Goal: Check status: Check status

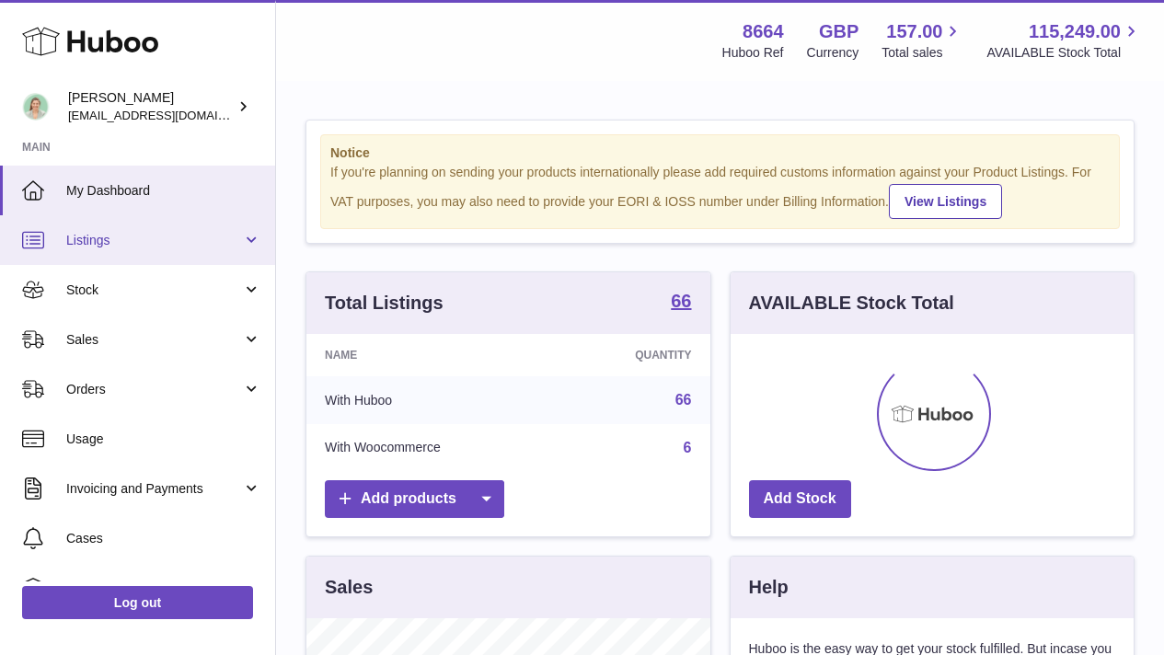
scroll to position [287, 403]
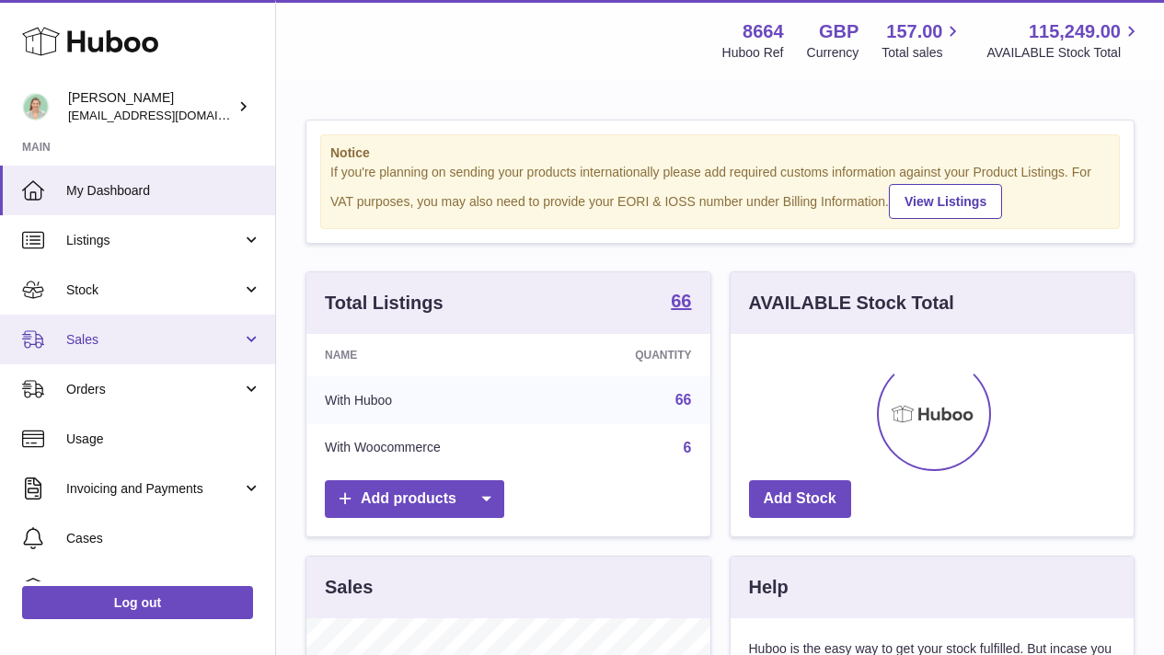
click at [204, 322] on link "Sales" at bounding box center [137, 340] width 275 height 50
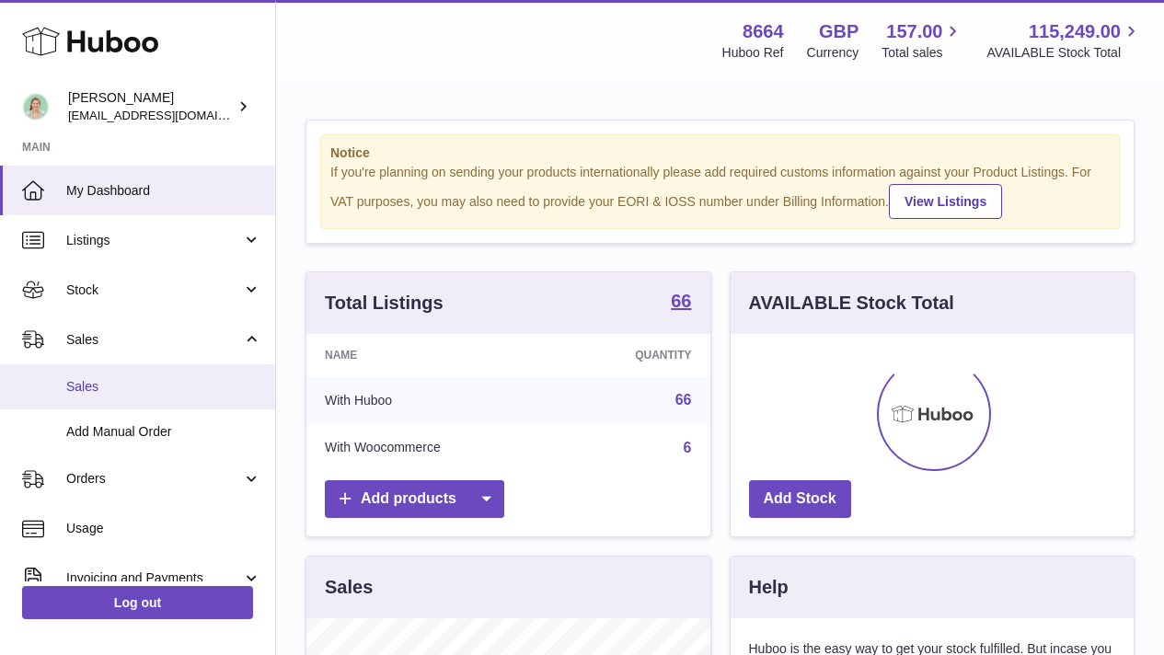
click at [205, 387] on span "Sales" at bounding box center [163, 386] width 195 height 17
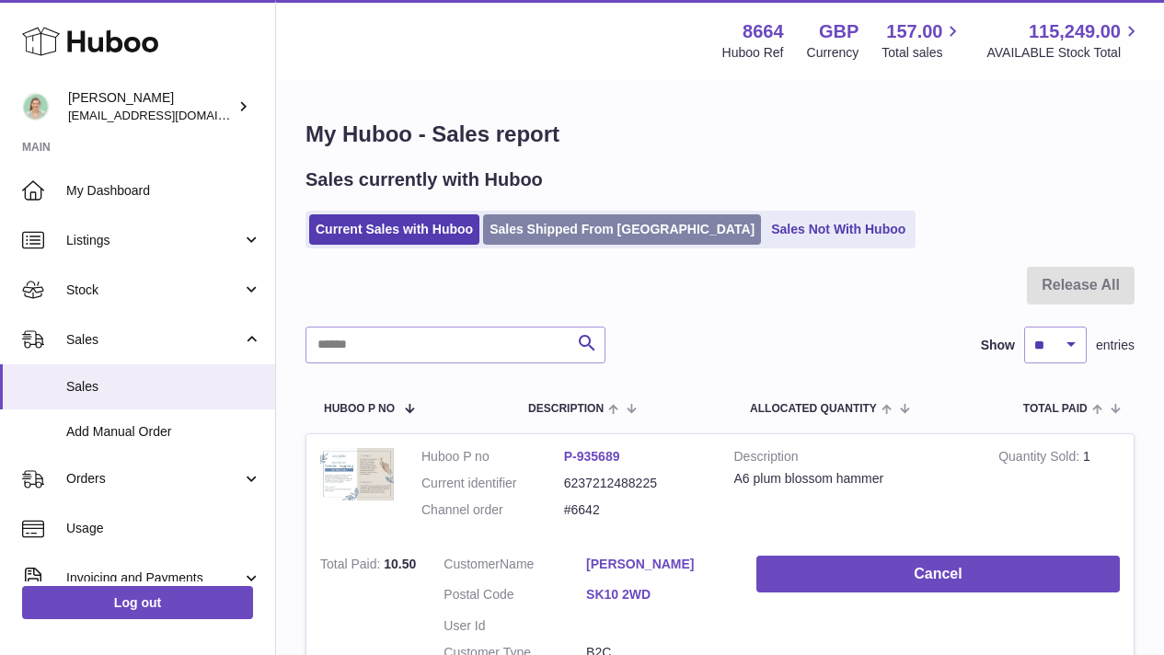
click at [528, 225] on link "Sales Shipped From Huboo" at bounding box center [622, 229] width 278 height 30
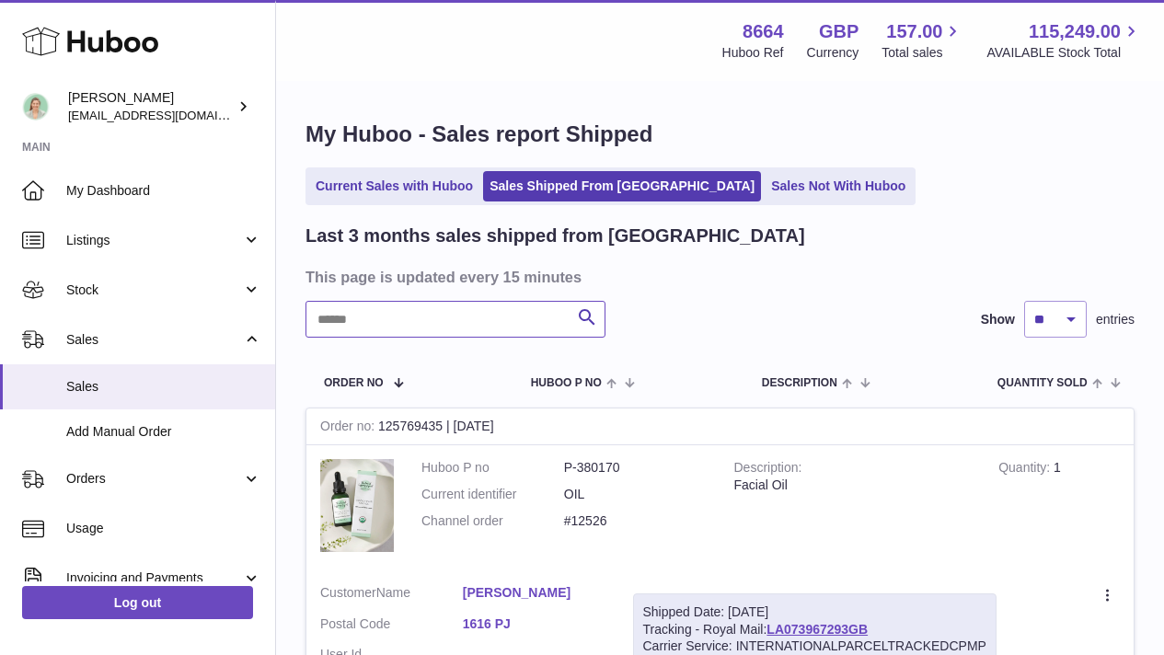
click at [370, 327] on input "text" at bounding box center [455, 319] width 300 height 37
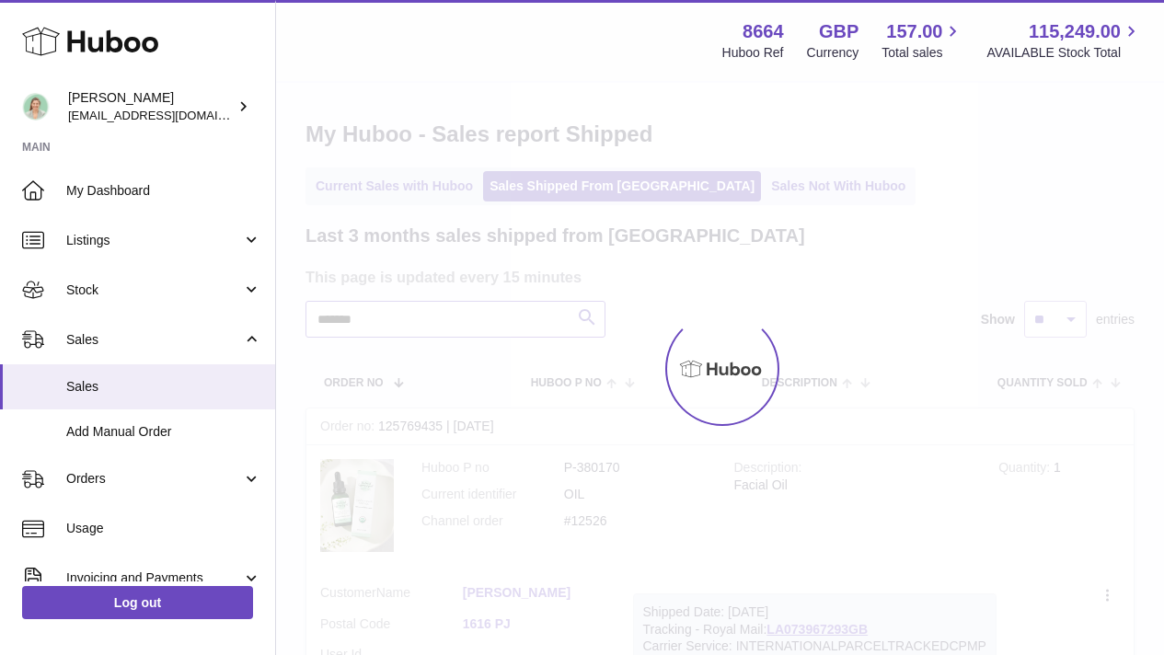
type input "*******"
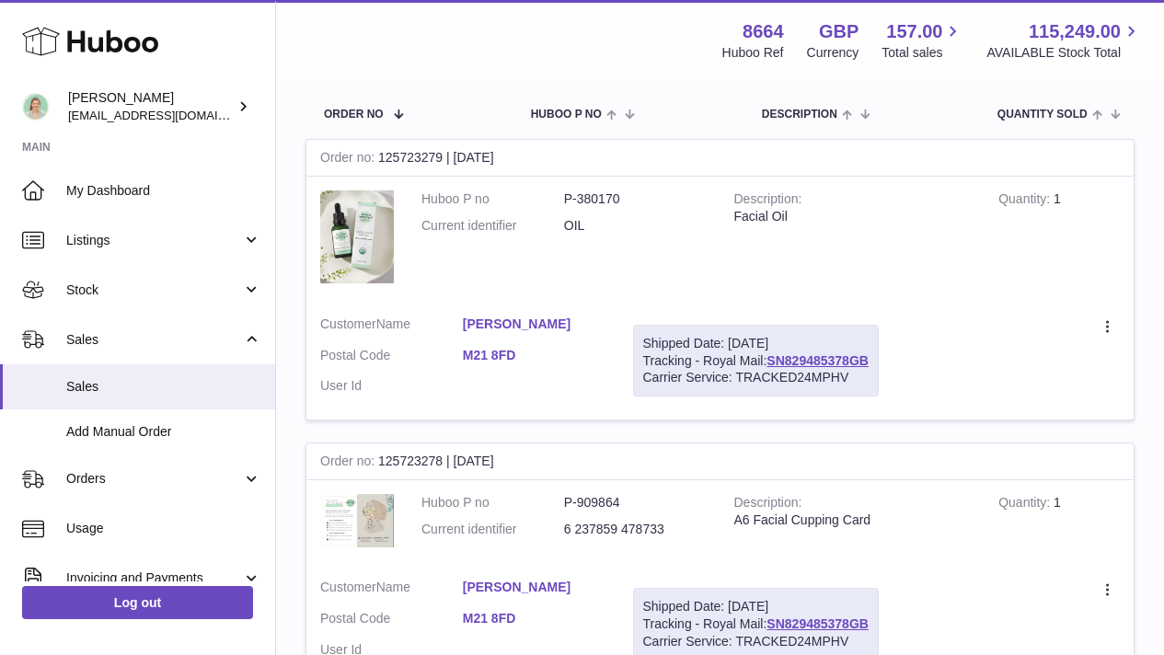
scroll to position [272, 0]
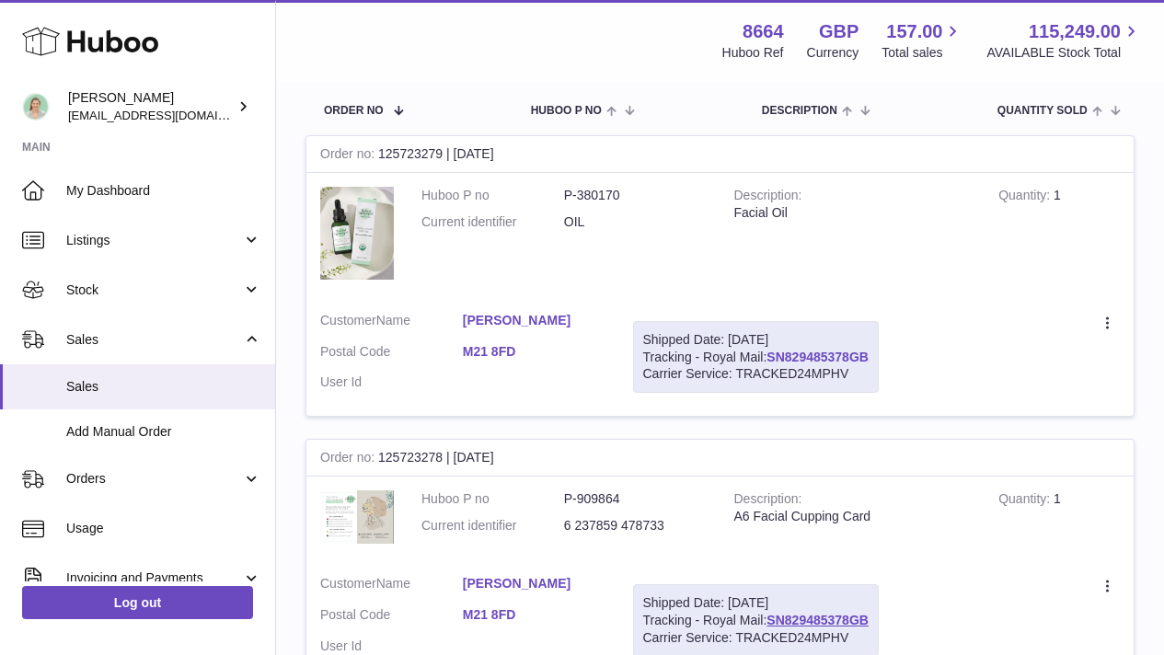
drag, startPoint x: 874, startPoint y: 356, endPoint x: 773, endPoint y: 359, distance: 101.2
click at [773, 359] on div "Shipped Date: 1st Oct 2025 Tracking - Royal Mail: SN829485378GB Carrier Service…" at bounding box center [756, 357] width 246 height 73
copy link "SN829485378GB"
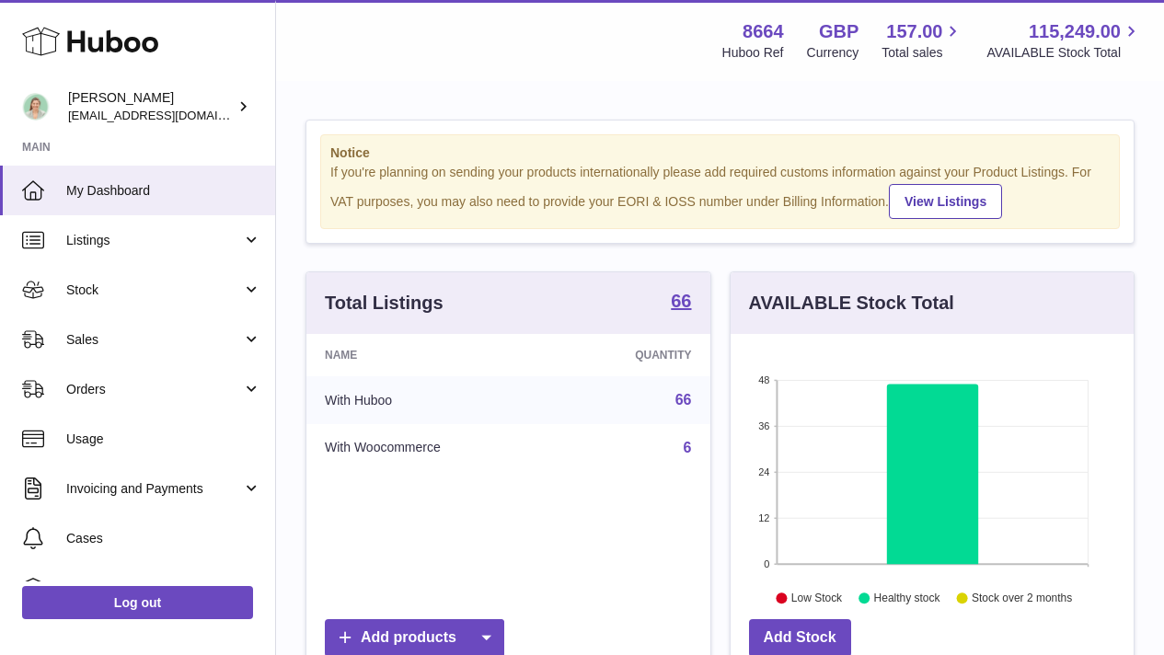
scroll to position [287, 403]
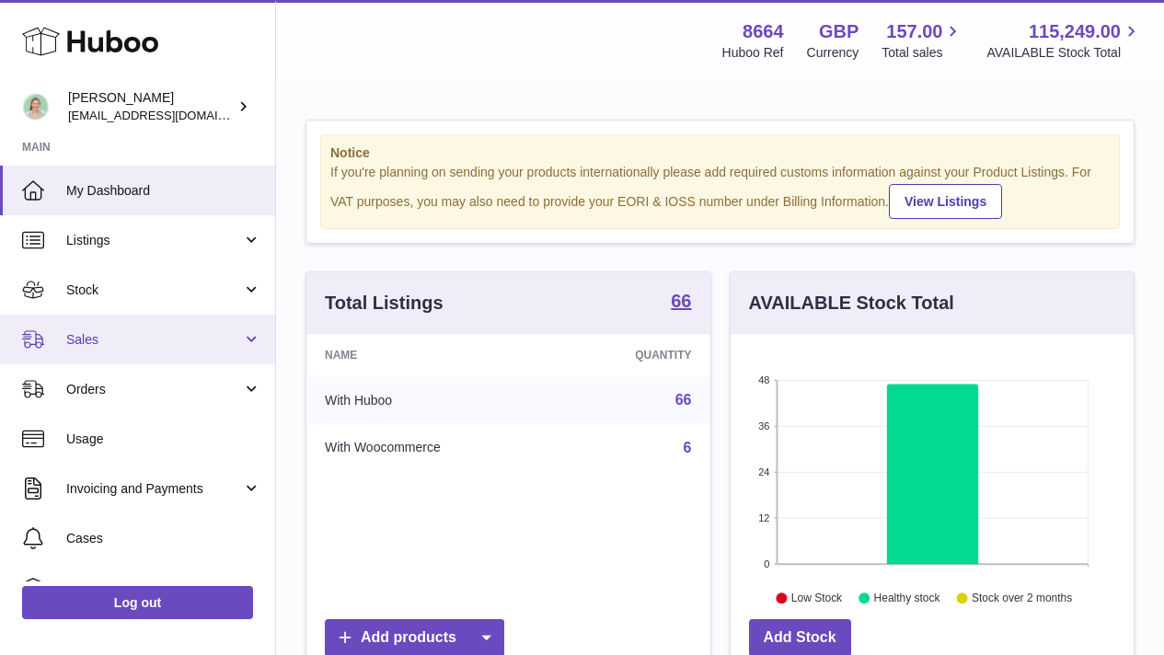
click at [217, 351] on link "Sales" at bounding box center [137, 340] width 275 height 50
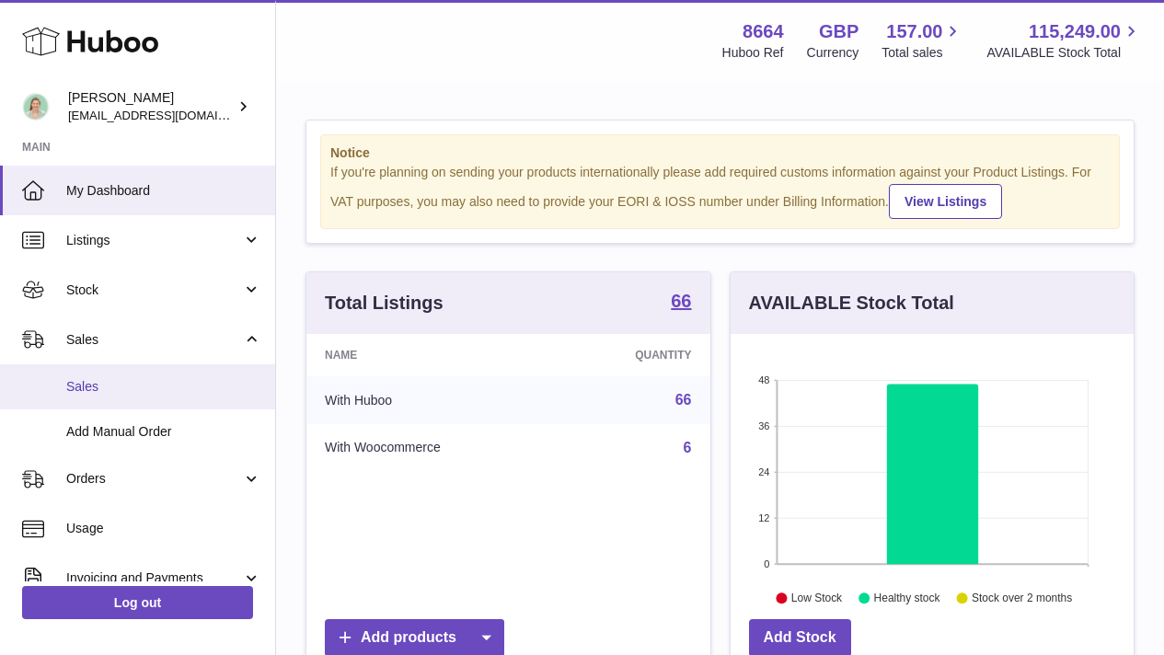
click at [209, 389] on span "Sales" at bounding box center [163, 386] width 195 height 17
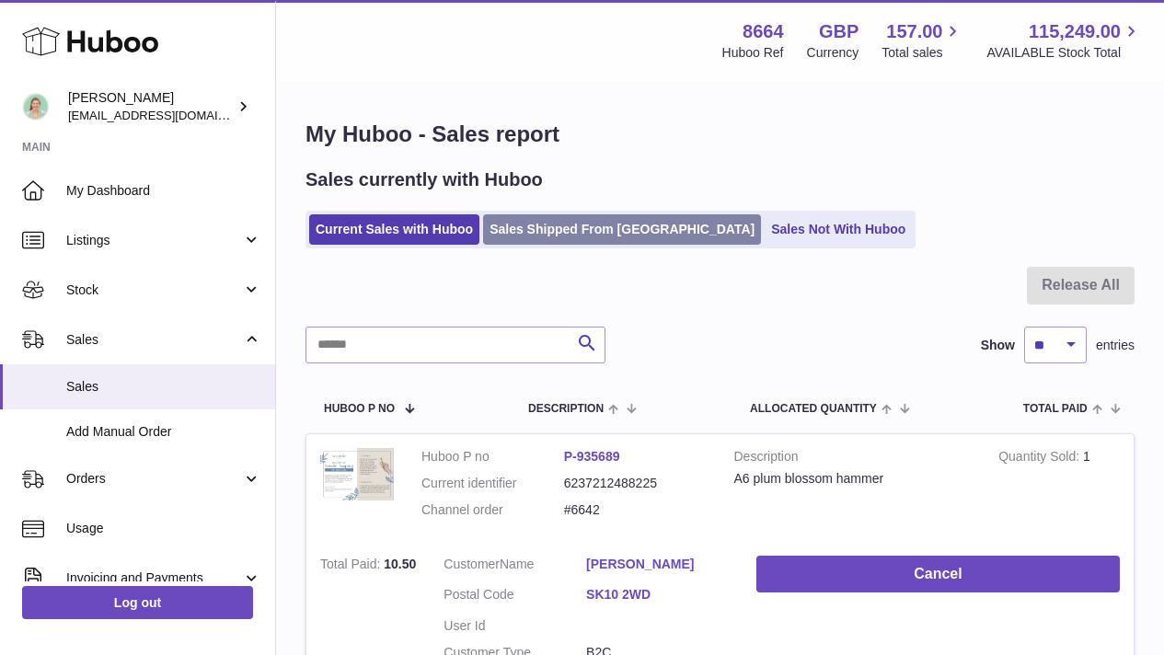
click at [632, 222] on link "Sales Shipped From [GEOGRAPHIC_DATA]" at bounding box center [622, 229] width 278 height 30
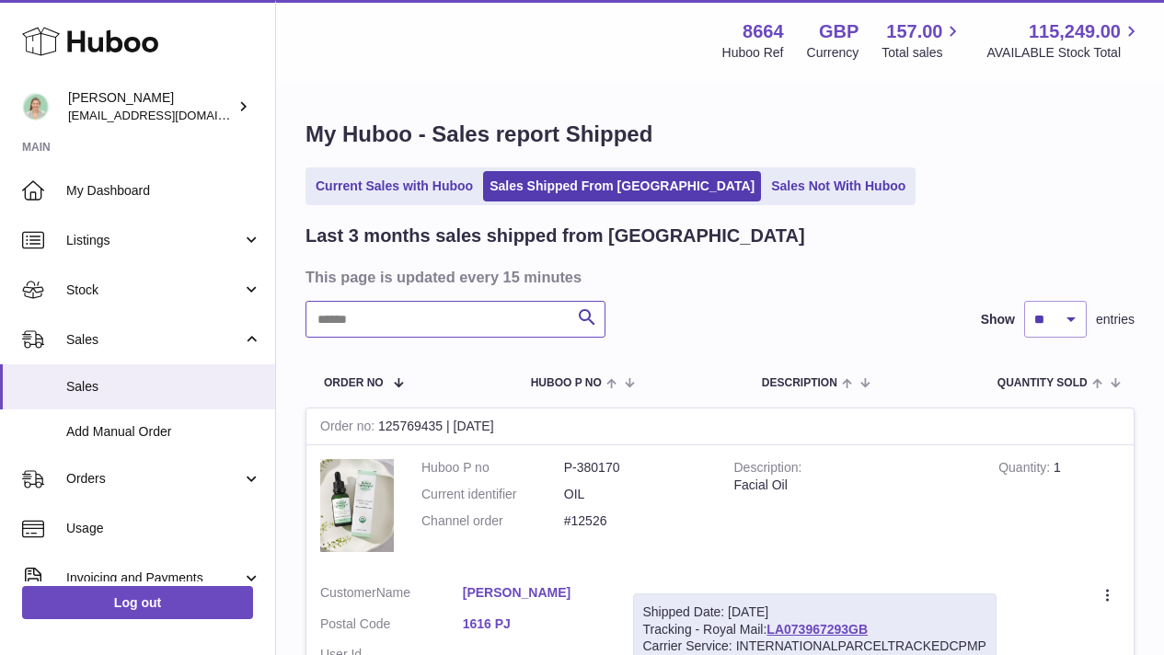
click at [459, 332] on input "text" at bounding box center [455, 319] width 300 height 37
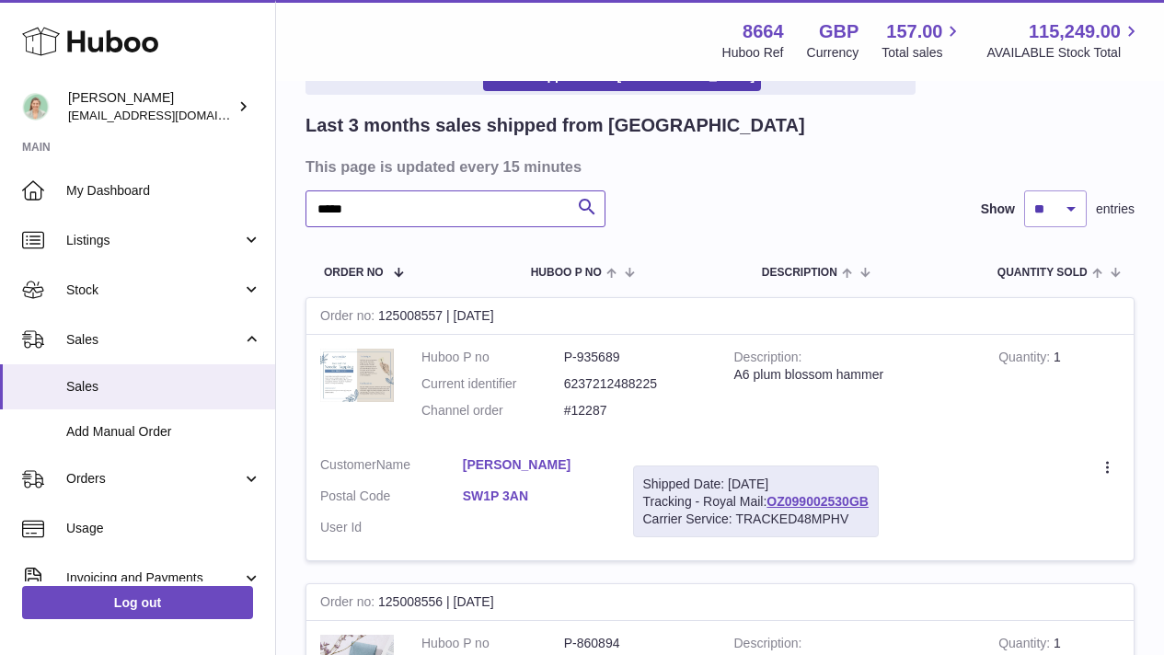
scroll to position [114, 0]
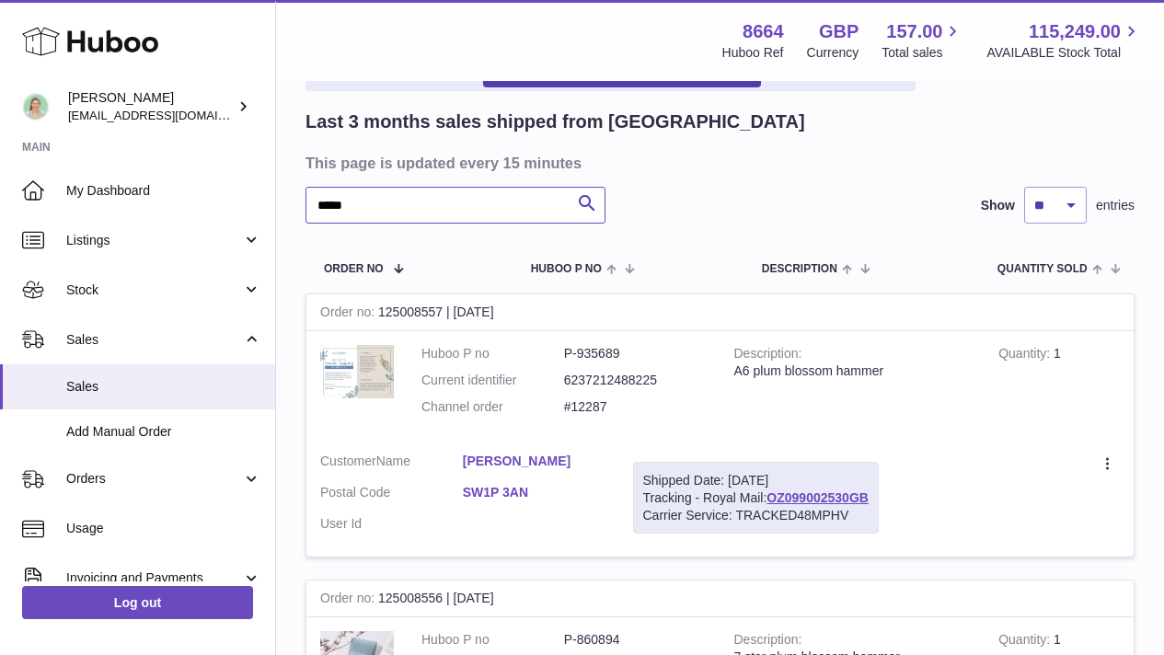
click at [444, 212] on input "*****" at bounding box center [455, 205] width 300 height 37
type input "****"
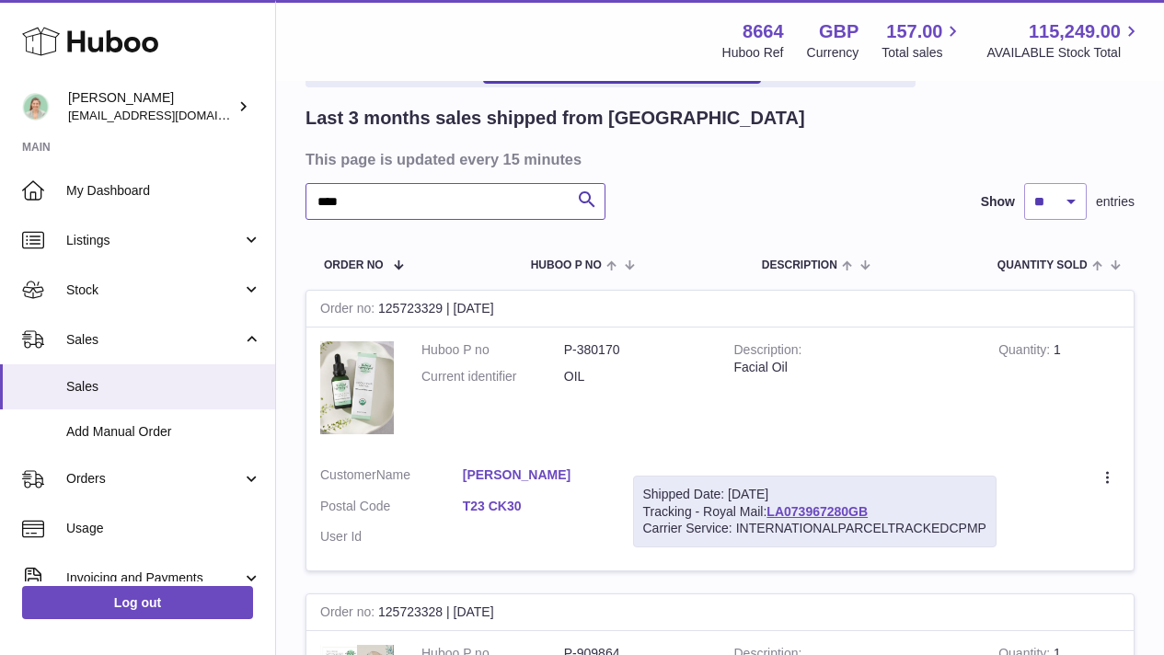
scroll to position [118, 0]
drag, startPoint x: 913, startPoint y: 510, endPoint x: 774, endPoint y: 518, distance: 139.1
click at [774, 518] on div "Shipped Date: 1st Oct 2025 Tracking - Royal Mail: LA073967280GB Carrier Service…" at bounding box center [814, 512] width 363 height 73
copy link "LA073967280GB"
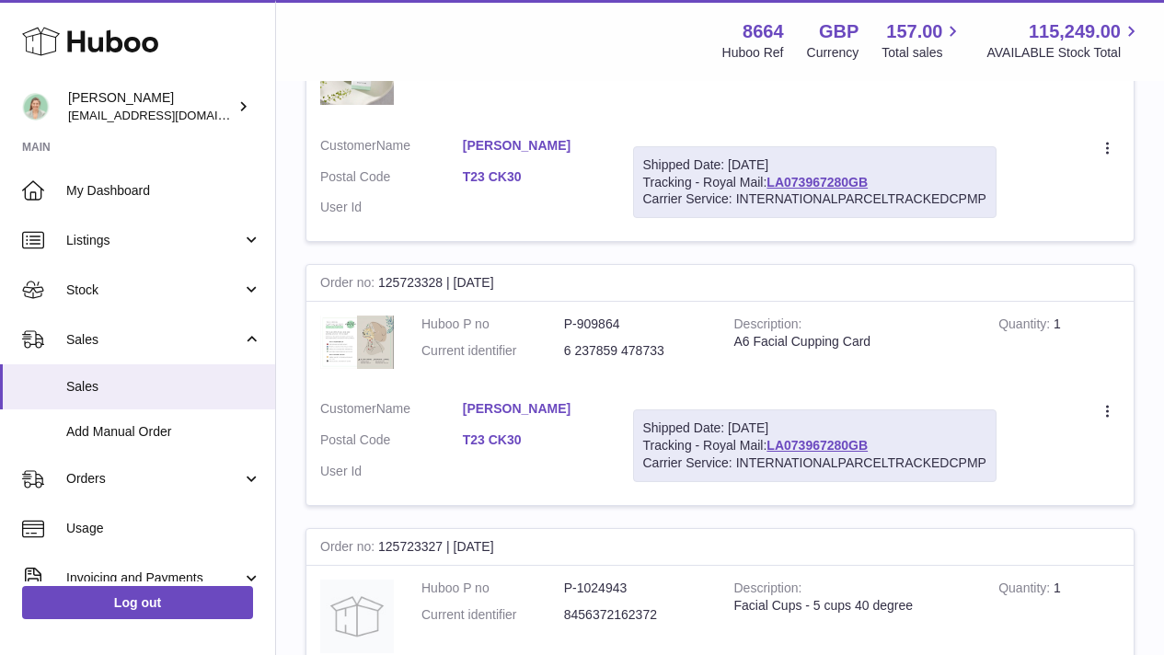
scroll to position [475, 0]
